Goal: Feedback & Contribution: Submit feedback/report problem

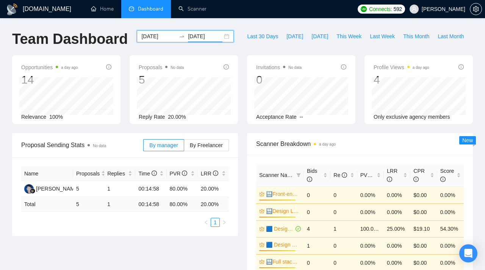
click at [220, 37] on div "[DATE] [DATE]" at bounding box center [185, 36] width 97 height 12
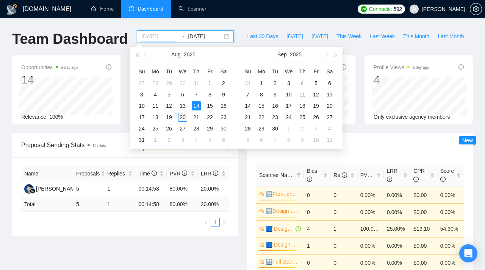
type input "[DATE]"
click at [182, 117] on div "20" at bounding box center [182, 117] width 9 height 9
type input "[DATE]"
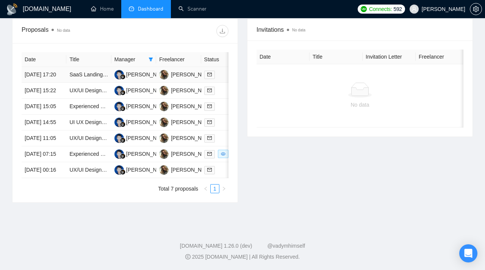
scroll to position [305, 0]
click at [93, 75] on link "SaaS Landing Page Designer" at bounding box center [104, 75] width 70 height 6
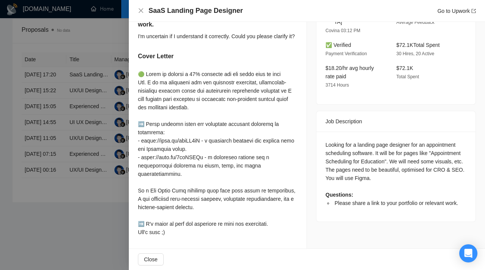
scroll to position [0, 0]
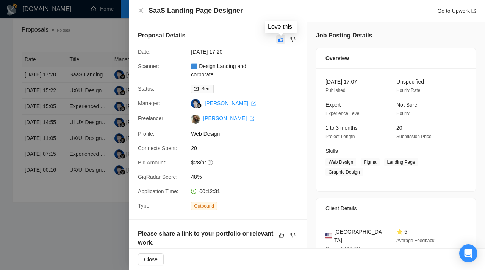
click at [279, 42] on icon "like" at bounding box center [280, 39] width 5 height 5
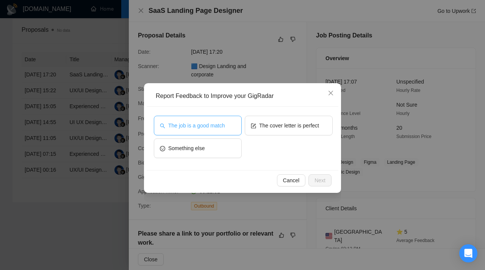
click at [205, 127] on span "The job is a good match" at bounding box center [196, 126] width 56 height 8
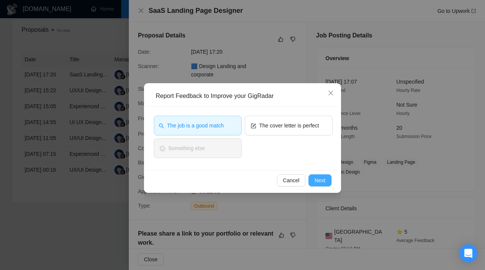
click at [323, 178] on span "Next" at bounding box center [319, 180] width 11 height 8
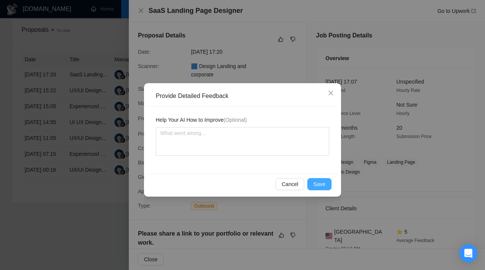
click at [320, 187] on span "Save" at bounding box center [319, 184] width 12 height 8
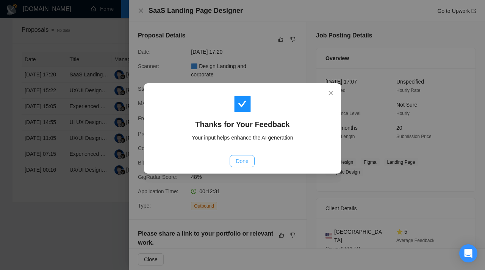
click at [238, 161] on span "Done" at bounding box center [242, 161] width 12 height 8
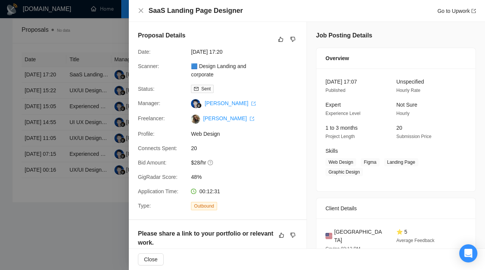
click at [73, 166] on div at bounding box center [242, 135] width 485 height 270
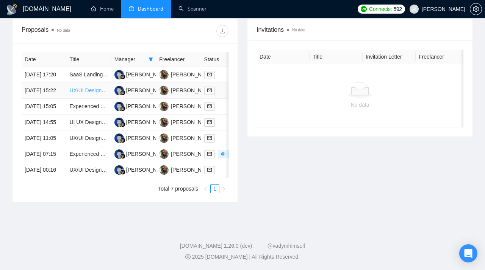
click at [88, 94] on link "UX/UI Design System and redesign in Figma for Web platform" at bounding box center [142, 90] width 146 height 6
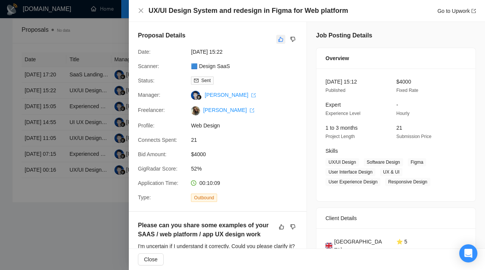
click at [278, 38] on icon "like" at bounding box center [280, 39] width 5 height 6
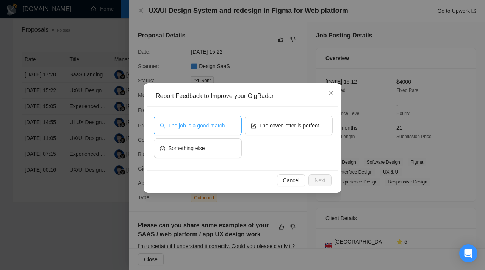
click at [203, 128] on span "The job is a good match" at bounding box center [196, 126] width 56 height 8
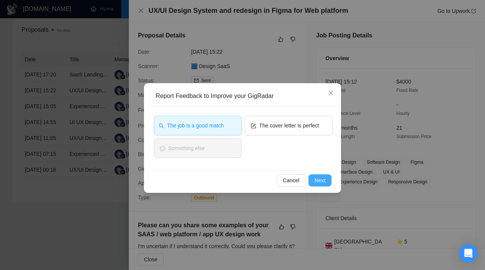
click at [317, 179] on span "Next" at bounding box center [319, 180] width 11 height 8
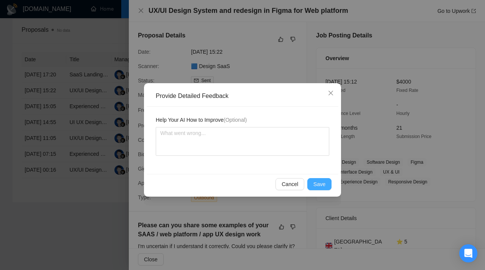
click at [318, 184] on span "Save" at bounding box center [319, 184] width 12 height 8
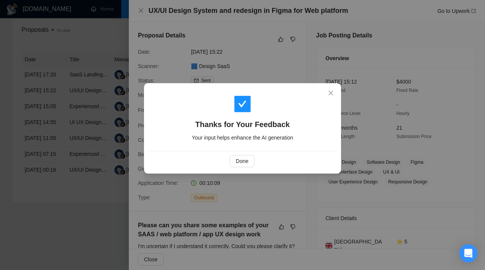
click at [89, 176] on div "Thanks for Your Feedback Your input helps enhance the AI generation Done" at bounding box center [242, 135] width 485 height 270
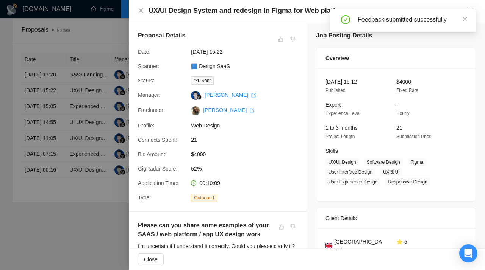
click at [73, 130] on div at bounding box center [242, 135] width 485 height 270
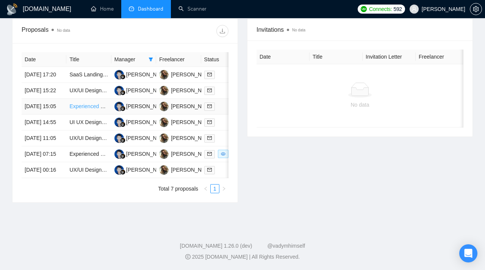
click at [83, 109] on link "Experienced Webflow Designer Needed for Landing Page Redesign" at bounding box center [149, 106] width 160 height 6
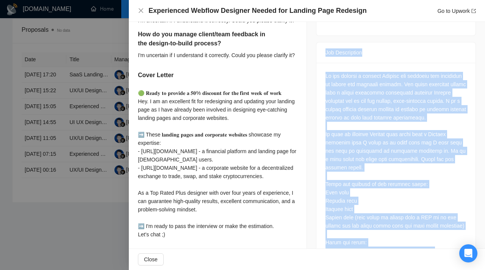
scroll to position [245, 0]
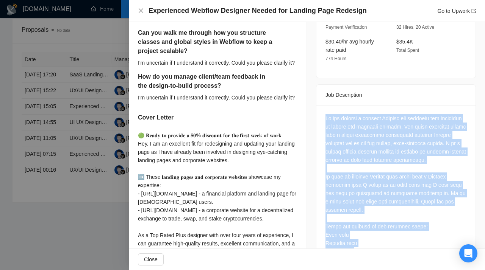
drag, startPoint x: 397, startPoint y: 222, endPoint x: 325, endPoint y: 110, distance: 133.2
copy div "We are seeking a skilled Webflow web designer and developer to update our exist…"
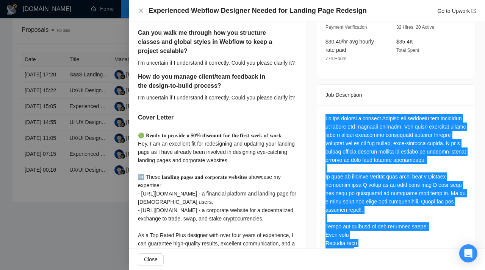
scroll to position [0, 0]
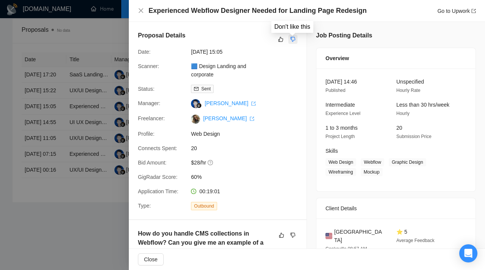
click at [291, 39] on icon "dislike" at bounding box center [292, 39] width 5 height 5
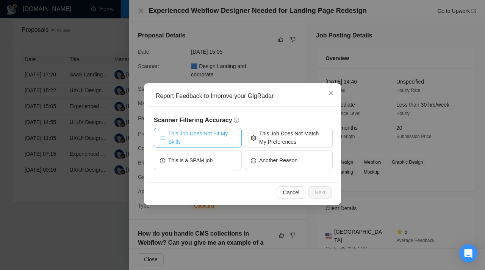
click at [225, 136] on span "This Job Does Not Fit My Skills" at bounding box center [201, 138] width 67 height 17
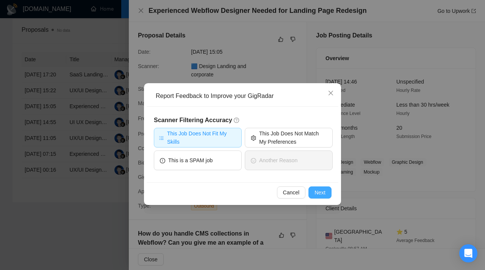
click at [324, 192] on span "Next" at bounding box center [319, 193] width 11 height 8
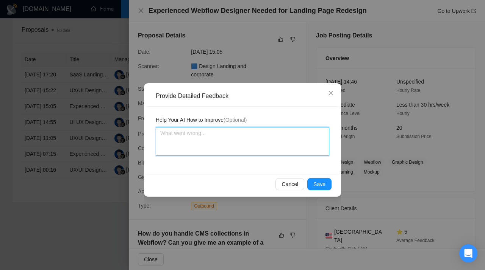
click at [222, 140] on textarea at bounding box center [242, 141] width 173 height 29
paste textarea "Don’t apply to jobs that require Webflow design and development experience. Thi…"
type textarea "Don’t apply to jobs that require Webflow design and development experience. Thi…"
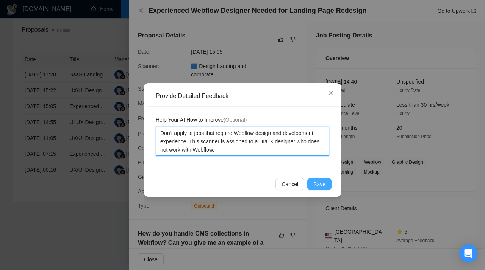
type textarea "Don’t apply to jobs that require Webflow design and development experience. Thi…"
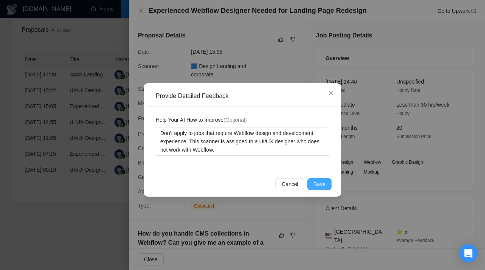
click at [320, 184] on span "Save" at bounding box center [319, 184] width 12 height 8
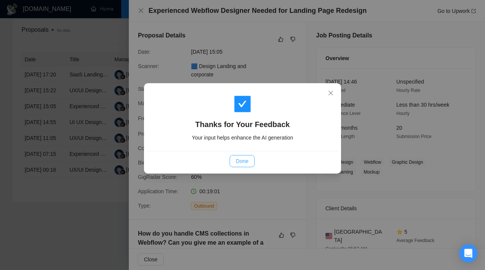
click at [242, 159] on span "Done" at bounding box center [242, 161] width 12 height 8
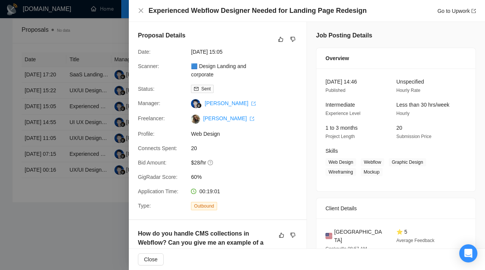
click at [81, 101] on div at bounding box center [242, 135] width 485 height 270
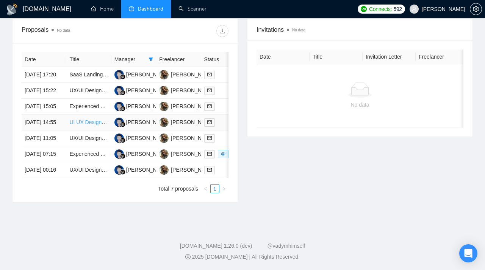
click at [81, 125] on link "UI UX Designer for a hotel booking app, similar to Airbnb" at bounding box center [135, 122] width 133 height 6
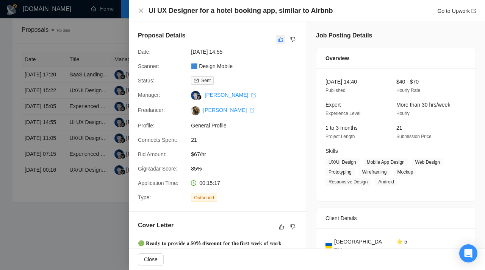
click at [281, 39] on icon "like" at bounding box center [280, 39] width 5 height 5
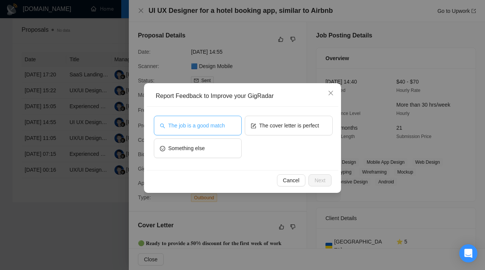
click at [217, 126] on span "The job is a good match" at bounding box center [196, 126] width 56 height 8
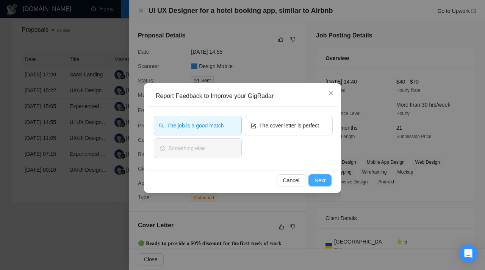
click at [325, 180] on span "Next" at bounding box center [319, 180] width 11 height 8
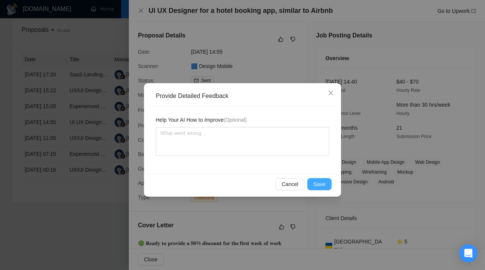
click at [324, 186] on span "Save" at bounding box center [319, 184] width 12 height 8
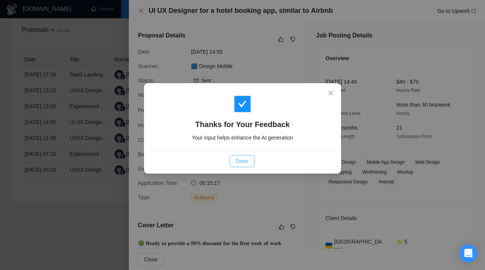
click at [243, 162] on span "Done" at bounding box center [242, 161] width 12 height 8
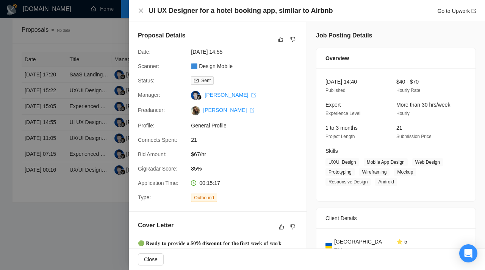
click at [94, 150] on div at bounding box center [242, 135] width 485 height 270
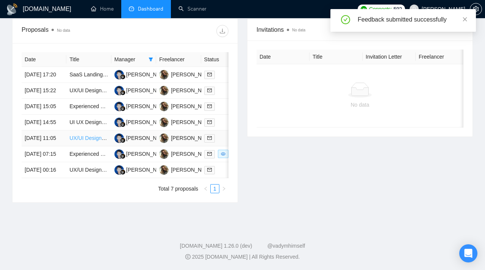
click at [77, 141] on link "UX/UI Designer for Platform and Landing pages" at bounding box center [125, 138] width 112 height 6
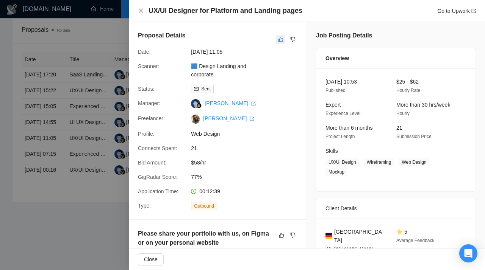
click at [280, 39] on icon "like" at bounding box center [280, 39] width 5 height 6
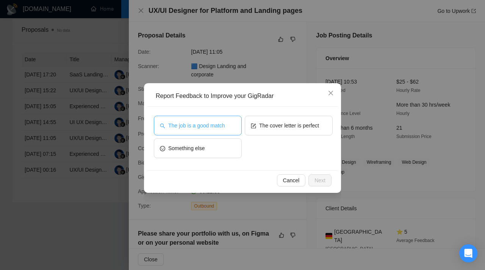
click at [212, 129] on span "The job is a good match" at bounding box center [196, 126] width 56 height 8
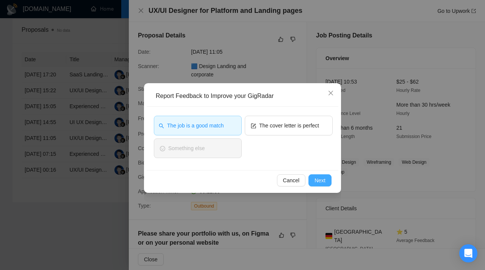
click at [318, 182] on span "Next" at bounding box center [319, 180] width 11 height 8
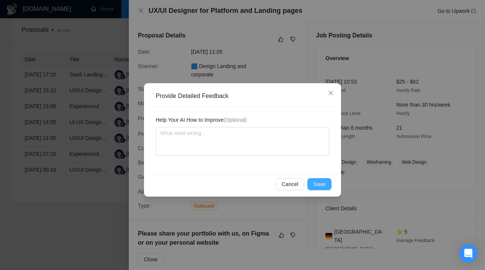
click at [319, 184] on span "Save" at bounding box center [319, 184] width 12 height 8
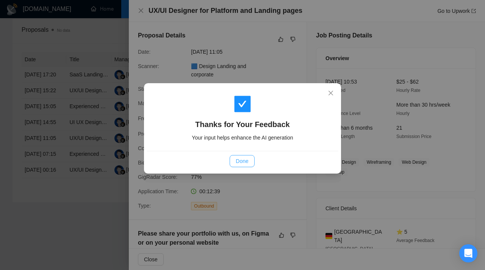
click at [244, 159] on span "Done" at bounding box center [242, 161] width 12 height 8
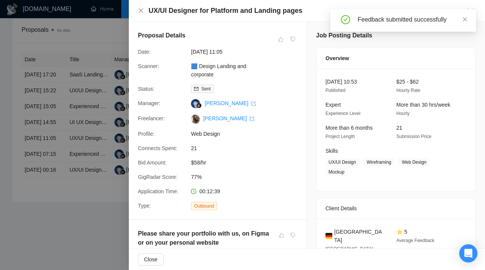
click at [85, 164] on div at bounding box center [242, 135] width 485 height 270
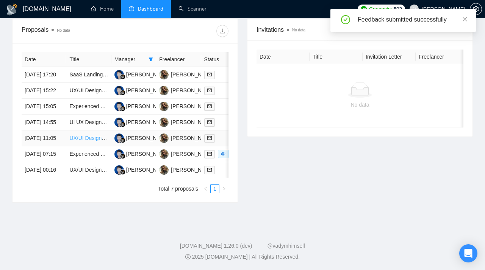
click at [87, 141] on link "UX/UI Designer for Platform and Landing pages" at bounding box center [125, 138] width 112 height 6
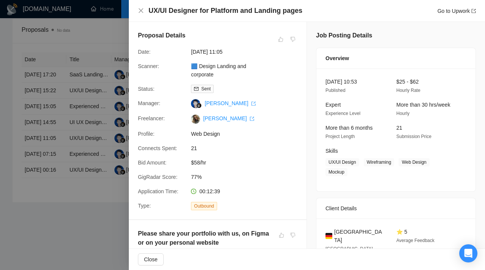
click at [99, 156] on div at bounding box center [242, 135] width 485 height 270
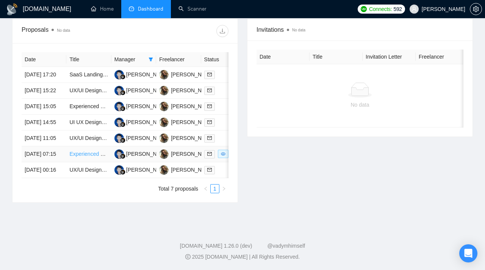
click at [86, 157] on link "Experienced UI/UX Designer to Extend Existing Website Design in [GEOGRAPHIC_DAT…" at bounding box center [175, 154] width 212 height 6
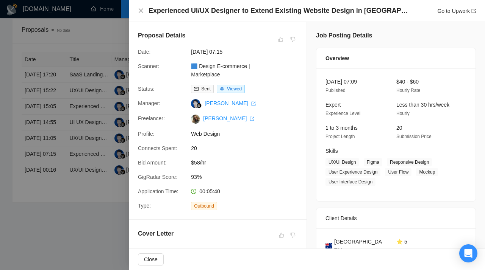
click at [106, 71] on div at bounding box center [242, 135] width 485 height 270
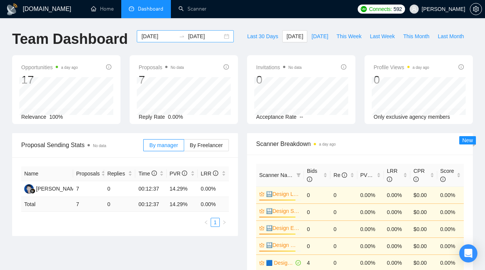
click at [220, 38] on div "[DATE] [DATE]" at bounding box center [185, 36] width 97 height 12
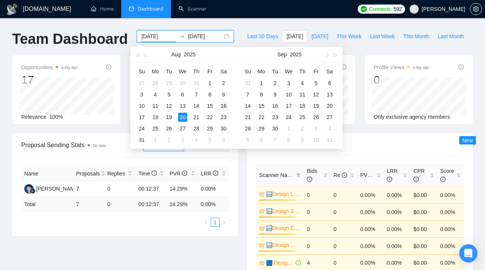
type input "[DATE]"
click at [223, 105] on div "16" at bounding box center [223, 105] width 9 height 9
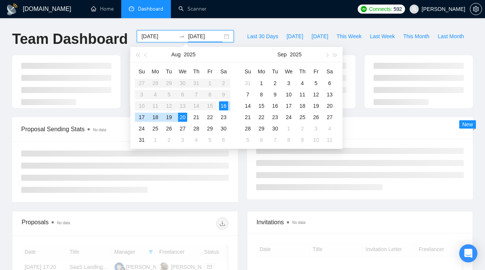
click at [223, 105] on div "16" at bounding box center [223, 105] width 9 height 9
type input "[DATE]"
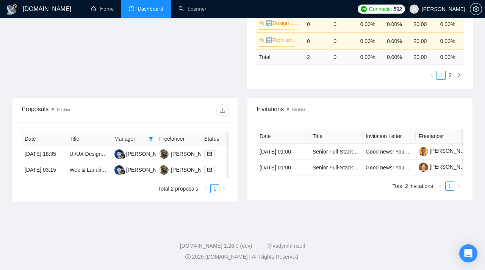
scroll to position [237, 0]
click at [84, 151] on link "UI/UX Designer for Cross-Platform Data-Driven Mobile App (Figma → Flutter Ready)" at bounding box center [168, 154] width 198 height 6
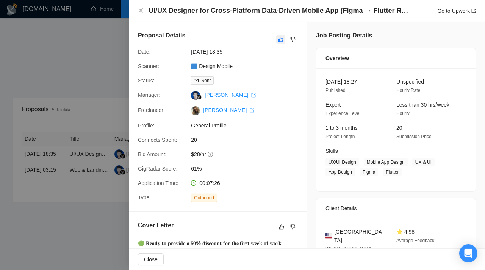
click at [280, 38] on icon "like" at bounding box center [280, 39] width 5 height 5
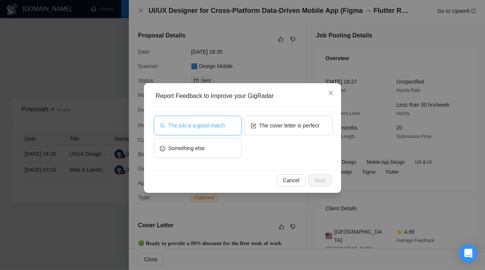
click at [197, 128] on span "The job is a good match" at bounding box center [196, 126] width 56 height 8
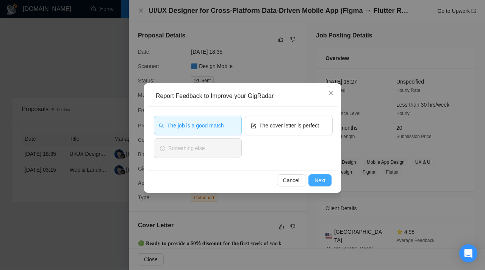
click at [319, 179] on span "Next" at bounding box center [319, 180] width 11 height 8
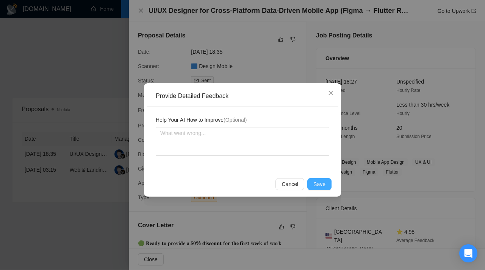
click at [328, 179] on button "Save" at bounding box center [319, 184] width 24 height 12
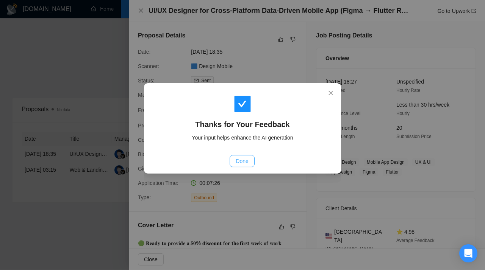
click at [247, 160] on span "Done" at bounding box center [242, 161] width 12 height 8
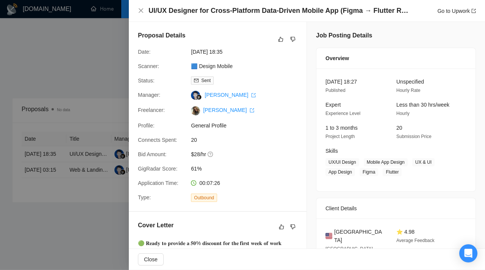
click at [61, 107] on div at bounding box center [242, 135] width 485 height 270
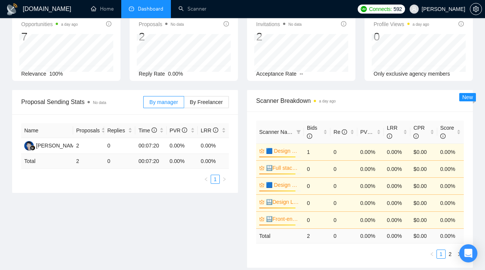
scroll to position [0, 0]
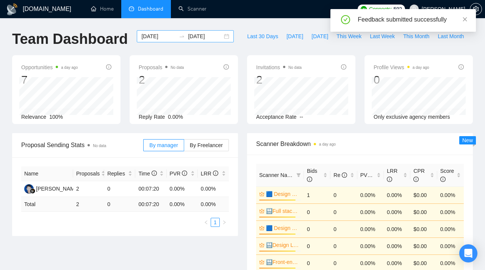
click at [220, 38] on div "[DATE] [DATE]" at bounding box center [185, 36] width 97 height 12
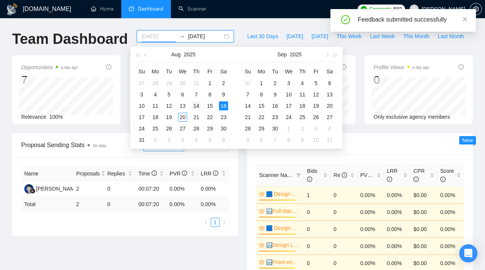
type input "[DATE]"
click at [195, 104] on div "14" at bounding box center [196, 105] width 9 height 9
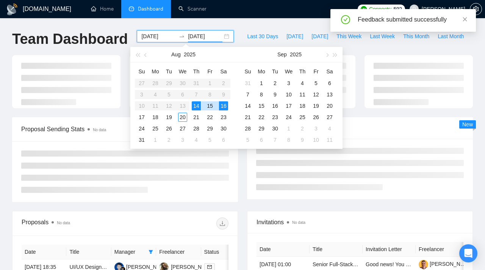
click at [195, 104] on div "14" at bounding box center [196, 105] width 9 height 9
type input "[DATE]"
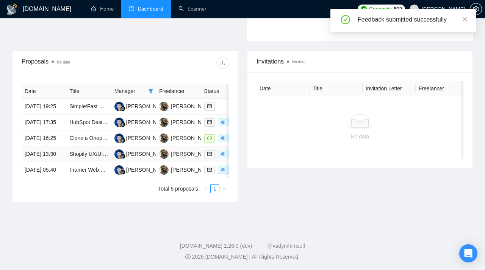
scroll to position [284, 0]
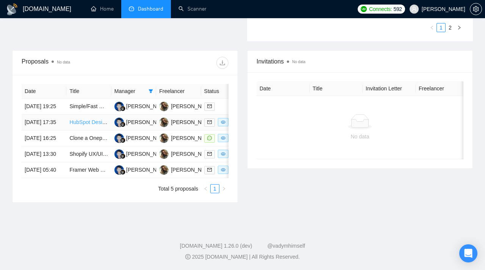
click at [80, 119] on link "HubSpot Design and Development Alignment Expert Needed" at bounding box center [140, 122] width 143 height 6
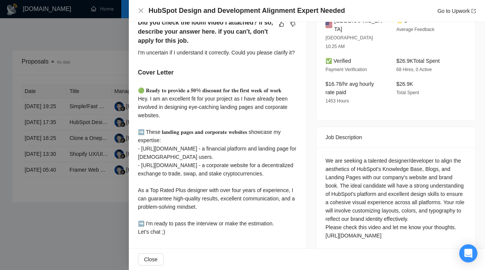
scroll to position [276, 0]
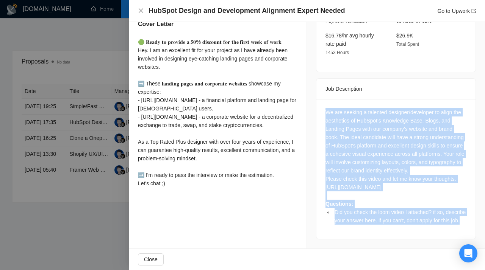
drag, startPoint x: 367, startPoint y: 220, endPoint x: 325, endPoint y: 67, distance: 159.4
click at [325, 99] on div "We are seeking a talented designer/developer to align the aesthetics of HubSpot…" at bounding box center [395, 169] width 159 height 140
copy div "We are seeking a talented designer/developer to align the aesthetics of HubSpot…"
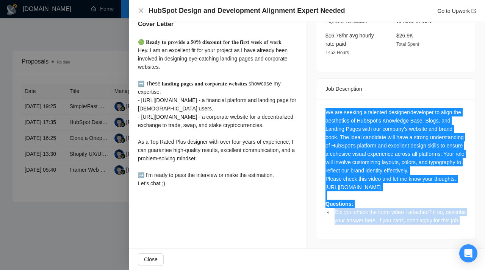
scroll to position [0, 0]
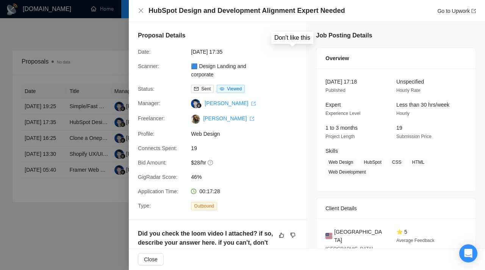
click at [292, 41] on icon "dislike" at bounding box center [292, 39] width 5 height 5
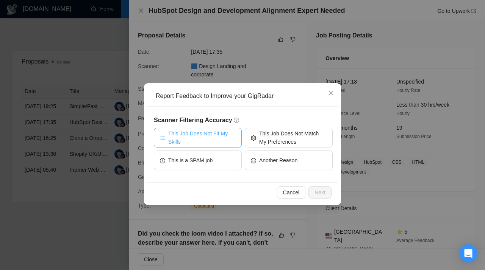
click at [220, 139] on span "This Job Does Not Fit My Skills" at bounding box center [201, 138] width 67 height 17
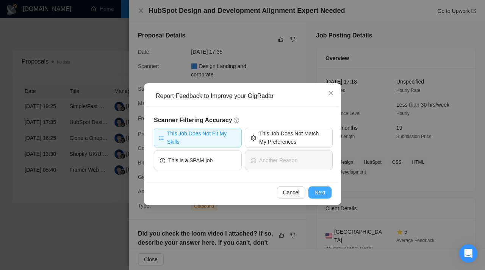
click at [311, 191] on button "Next" at bounding box center [319, 193] width 23 height 12
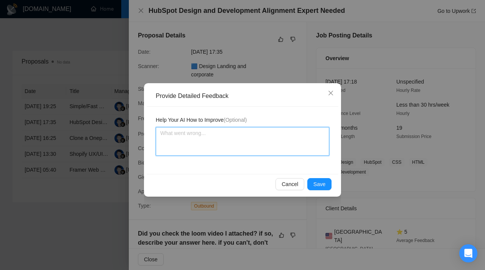
click at [207, 136] on textarea at bounding box center [242, 141] width 173 height 29
paste textarea "Don’t apply to jobs that require HubSpot design. This scanner is assigned to a …"
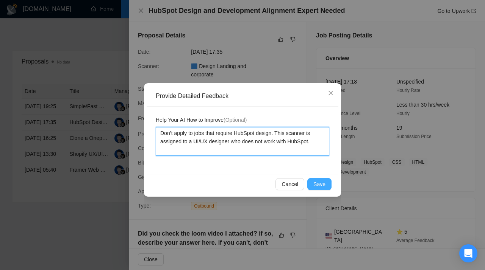
type textarea "Don’t apply to jobs that require HubSpot design. This scanner is assigned to a …"
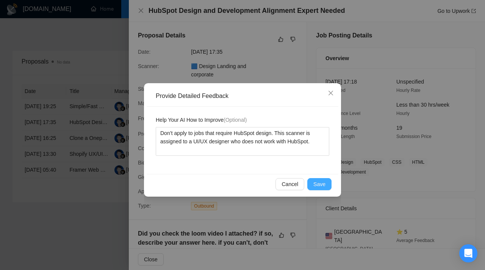
click at [320, 184] on span "Save" at bounding box center [319, 184] width 12 height 8
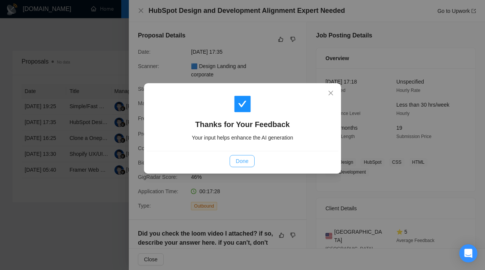
click at [243, 160] on span "Done" at bounding box center [242, 161] width 12 height 8
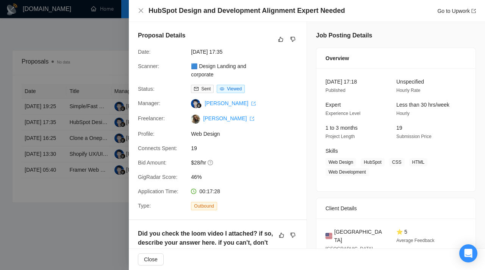
click at [98, 151] on div at bounding box center [242, 135] width 485 height 270
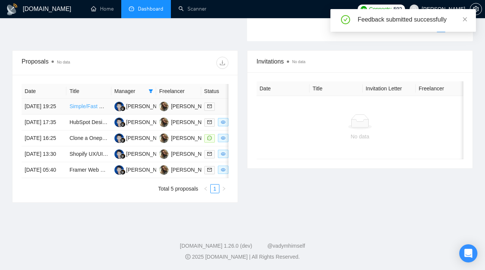
click at [83, 103] on link "Simple/Fast Webflow Landing Page Designer Needed" at bounding box center [132, 106] width 126 height 6
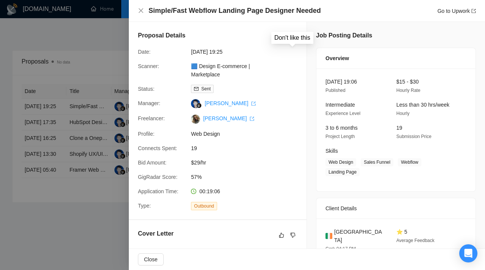
click at [295, 37] on icon "dislike" at bounding box center [292, 39] width 5 height 6
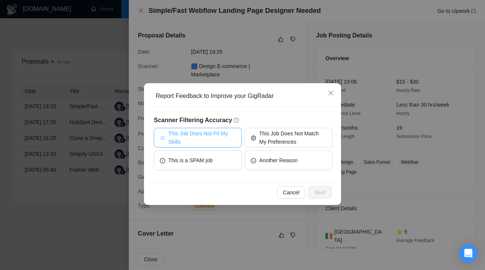
click at [215, 134] on span "This Job Does Not Fit My Skills" at bounding box center [201, 138] width 67 height 17
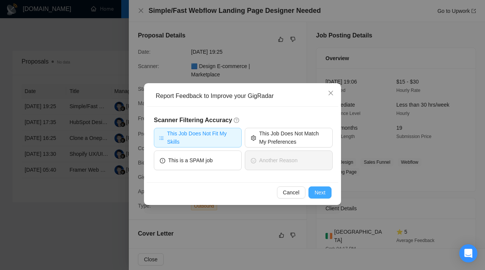
click at [320, 191] on span "Next" at bounding box center [319, 193] width 11 height 8
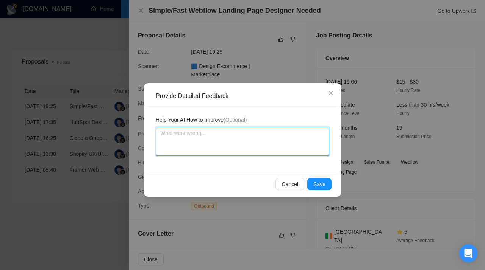
click at [212, 142] on textarea at bounding box center [242, 141] width 173 height 29
paste textarea "Don’t apply to jobs that require Webflow design experience. This scanner is ass…"
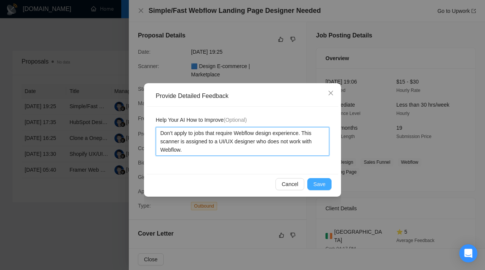
type textarea "Don’t apply to jobs that require Webflow design experience. This scanner is ass…"
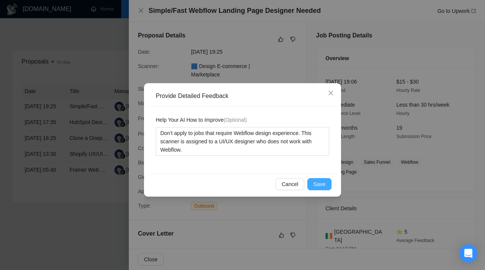
click at [324, 184] on span "Save" at bounding box center [319, 184] width 12 height 8
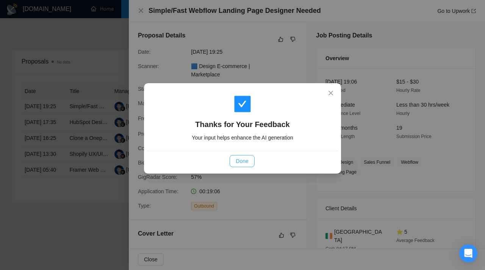
click at [247, 157] on button "Done" at bounding box center [241, 161] width 25 height 12
